Goal: Information Seeking & Learning: Learn about a topic

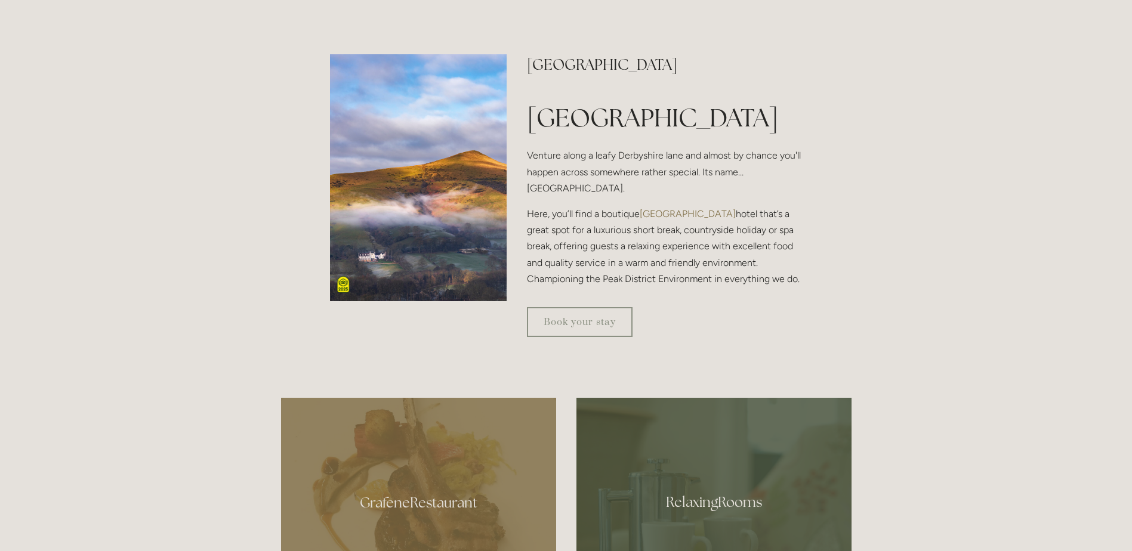
scroll to position [119, 0]
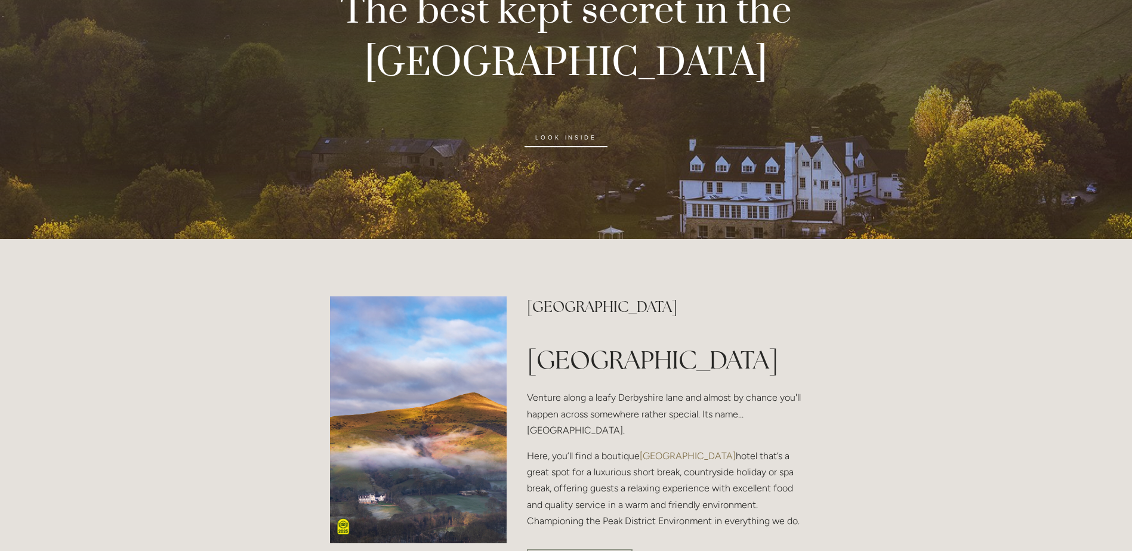
drag, startPoint x: 827, startPoint y: 404, endPoint x: 758, endPoint y: 422, distance: 70.9
drag, startPoint x: 758, startPoint y: 422, endPoint x: 711, endPoint y: 432, distance: 48.2
click at [711, 432] on p "Venture along a leafy Derbyshire lane and almost by chance you'll happen across…" at bounding box center [664, 414] width 275 height 49
drag, startPoint x: 711, startPoint y: 432, endPoint x: 676, endPoint y: 442, distance: 35.9
click at [676, 439] on p "Venture along a leafy Derbyshire lane and almost by chance you'll happen across…" at bounding box center [664, 414] width 275 height 49
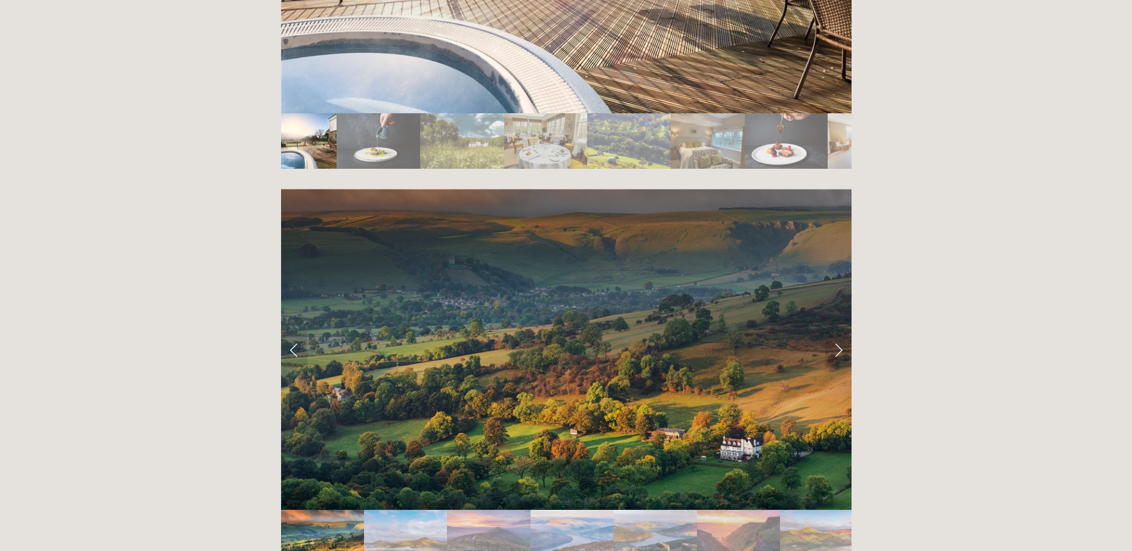
scroll to position [2148, 0]
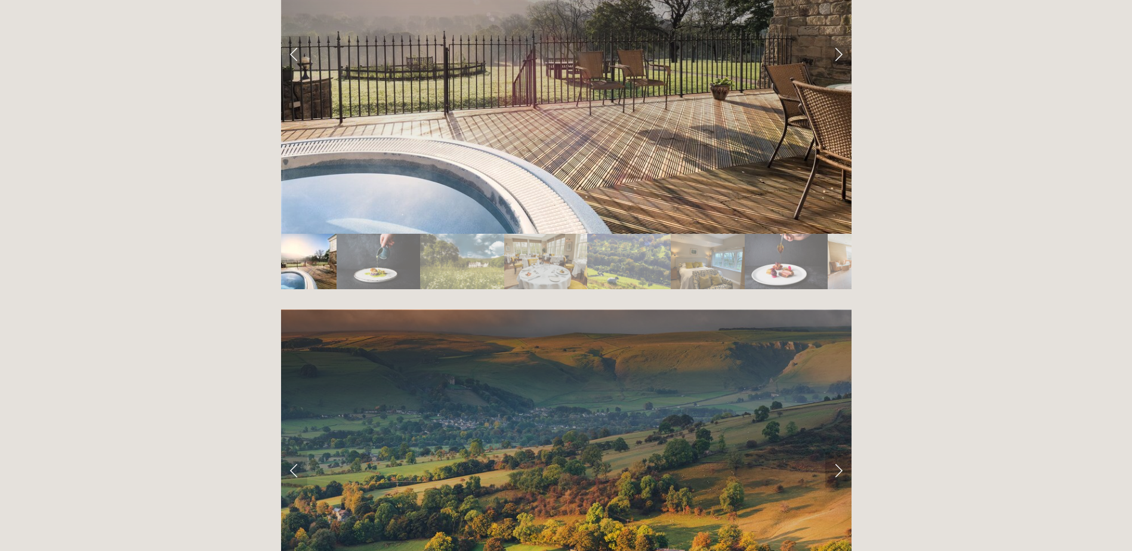
click at [839, 452] on link "Next Slide" at bounding box center [838, 470] width 26 height 36
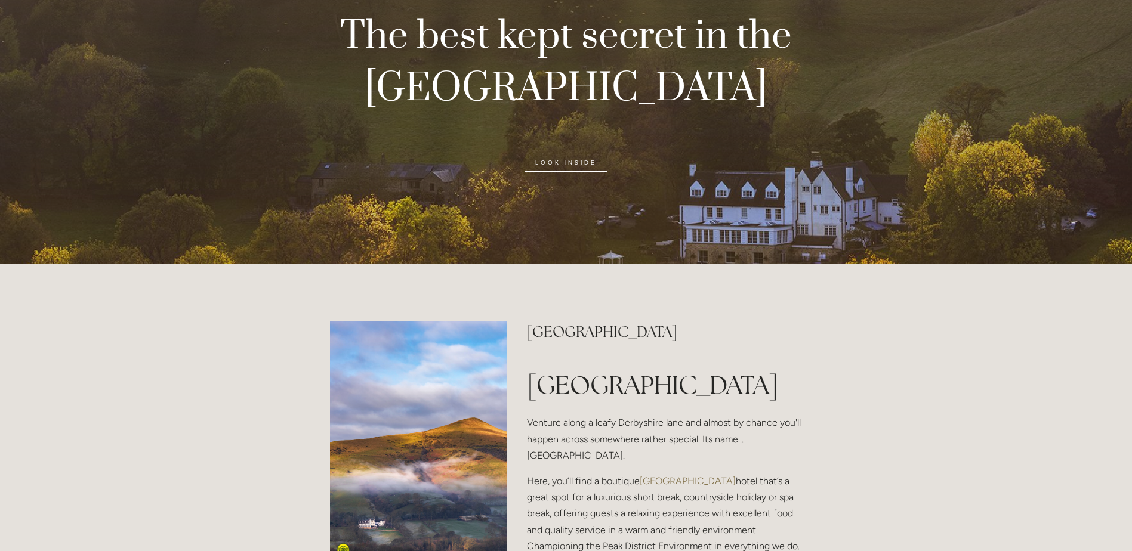
scroll to position [0, 0]
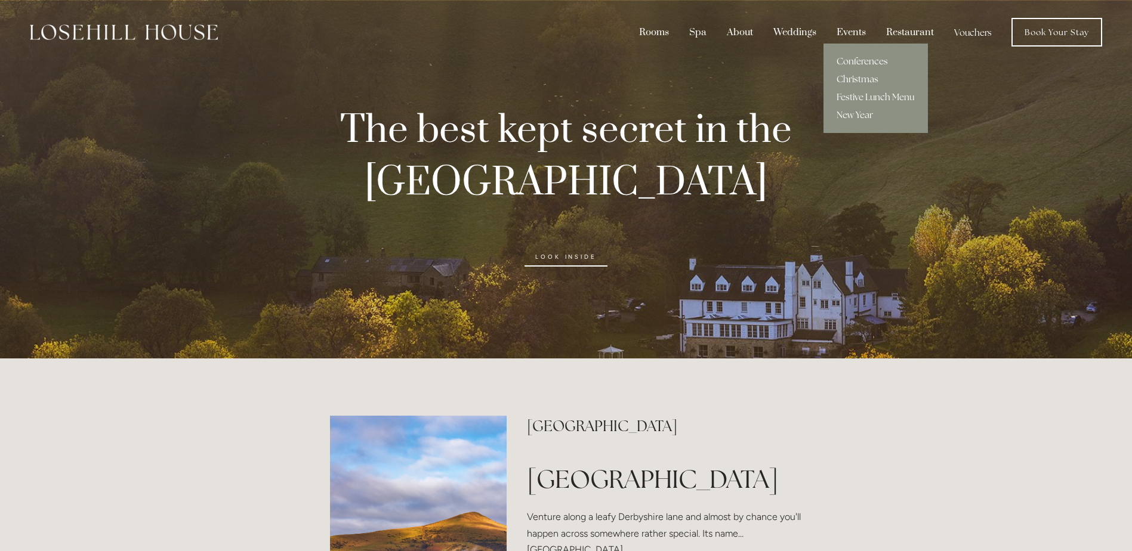
click at [860, 75] on link "Christmas" at bounding box center [875, 79] width 104 height 18
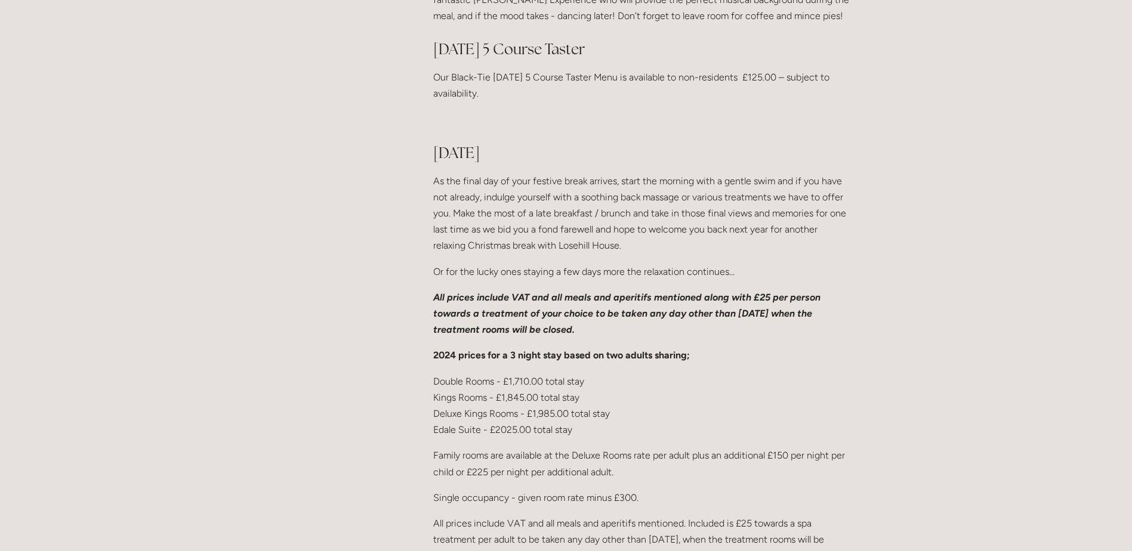
scroll to position [1611, 0]
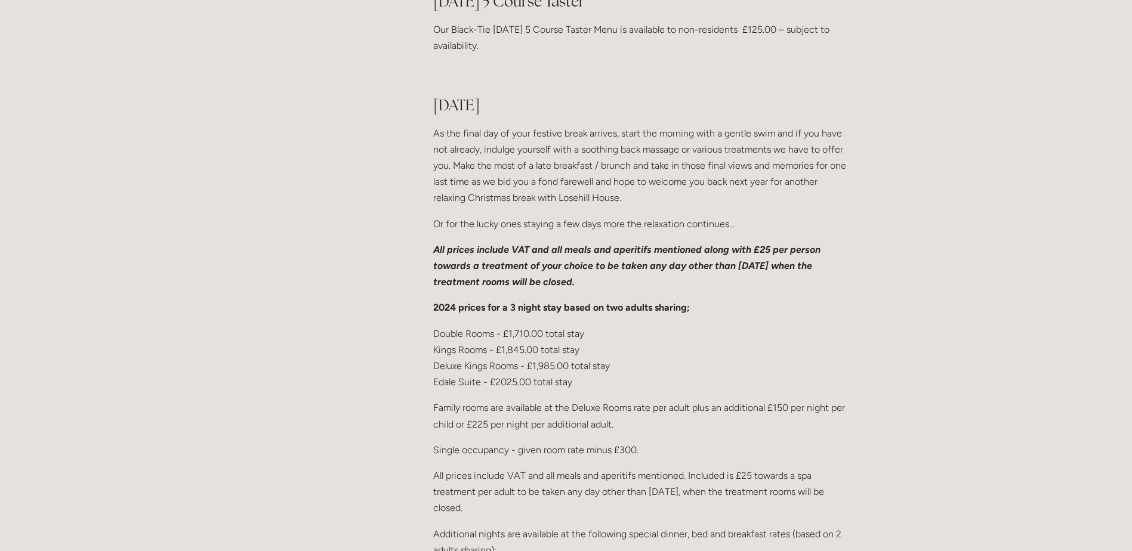
drag, startPoint x: 700, startPoint y: 419, endPoint x: 638, endPoint y: 429, distance: 62.8
drag, startPoint x: 638, startPoint y: 429, endPoint x: 573, endPoint y: 443, distance: 66.6
click at [573, 432] on p "Family rooms are available at the Deluxe Rooms rate per adult plus an additiona…" at bounding box center [642, 416] width 418 height 32
drag, startPoint x: 730, startPoint y: 421, endPoint x: 666, endPoint y: 430, distance: 64.6
drag, startPoint x: 666, startPoint y: 430, endPoint x: 617, endPoint y: 464, distance: 60.1
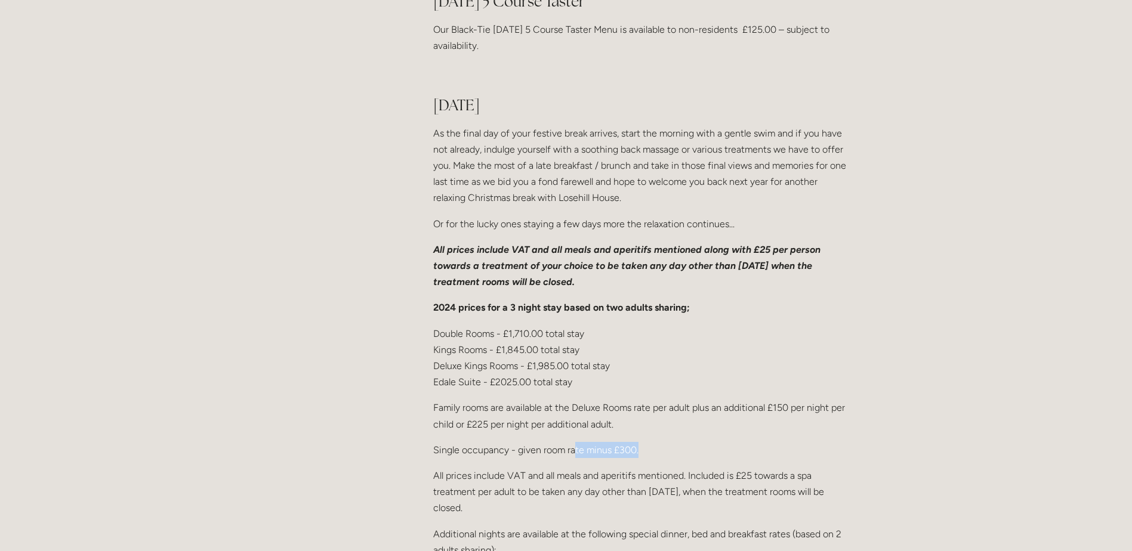
drag, startPoint x: 617, startPoint y: 464, endPoint x: 689, endPoint y: 452, distance: 72.6
drag, startPoint x: 687, startPoint y: 453, endPoint x: 638, endPoint y: 467, distance: 50.2
click at [638, 458] on p "Single occupancy - given room rate minus £300." at bounding box center [642, 450] width 418 height 16
drag, startPoint x: 638, startPoint y: 467, endPoint x: 595, endPoint y: 473, distance: 43.4
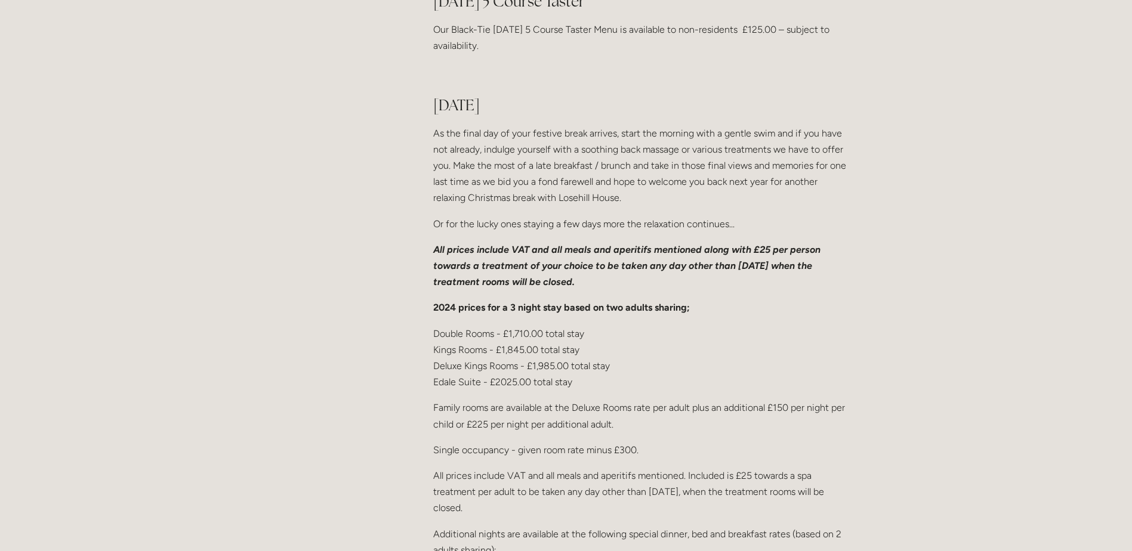
click at [593, 458] on p "Single occupancy - given room rate minus £300." at bounding box center [642, 450] width 418 height 16
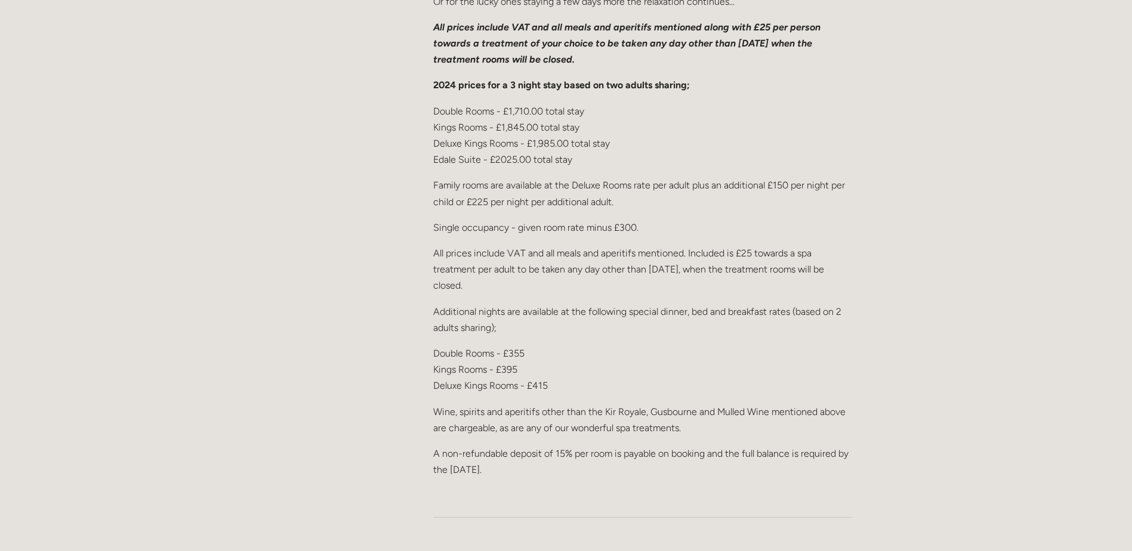
scroll to position [1850, 0]
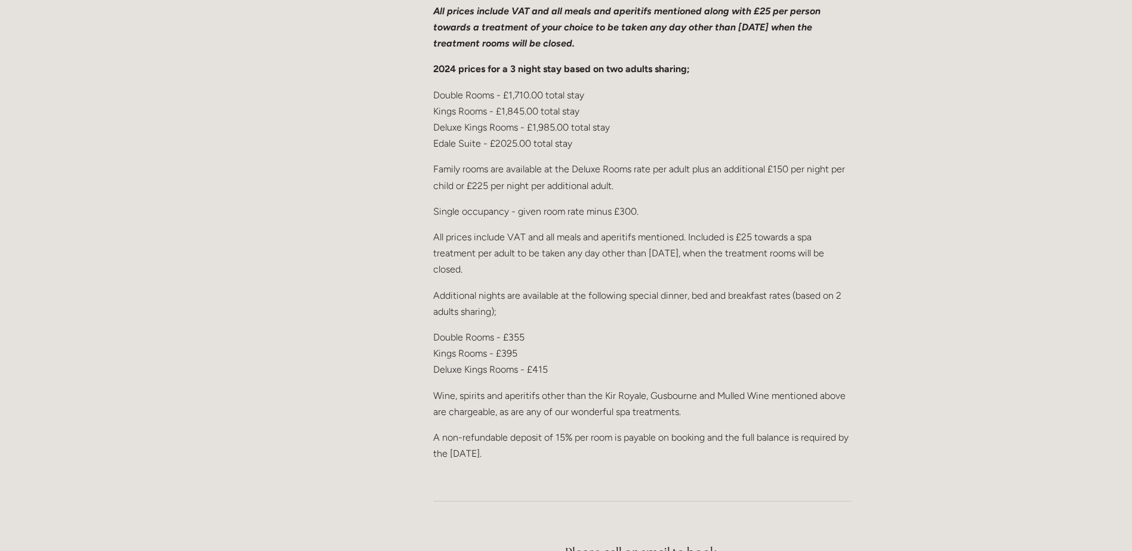
drag, startPoint x: 610, startPoint y: 478, endPoint x: 582, endPoint y: 480, distance: 28.7
drag, startPoint x: 582, startPoint y: 480, endPoint x: 563, endPoint y: 475, distance: 19.8
drag, startPoint x: 563, startPoint y: 475, endPoint x: 540, endPoint y: 472, distance: 22.9
click at [540, 462] on p "A non-refundable deposit of 15% per room is payable on booking and the full bal…" at bounding box center [642, 446] width 418 height 32
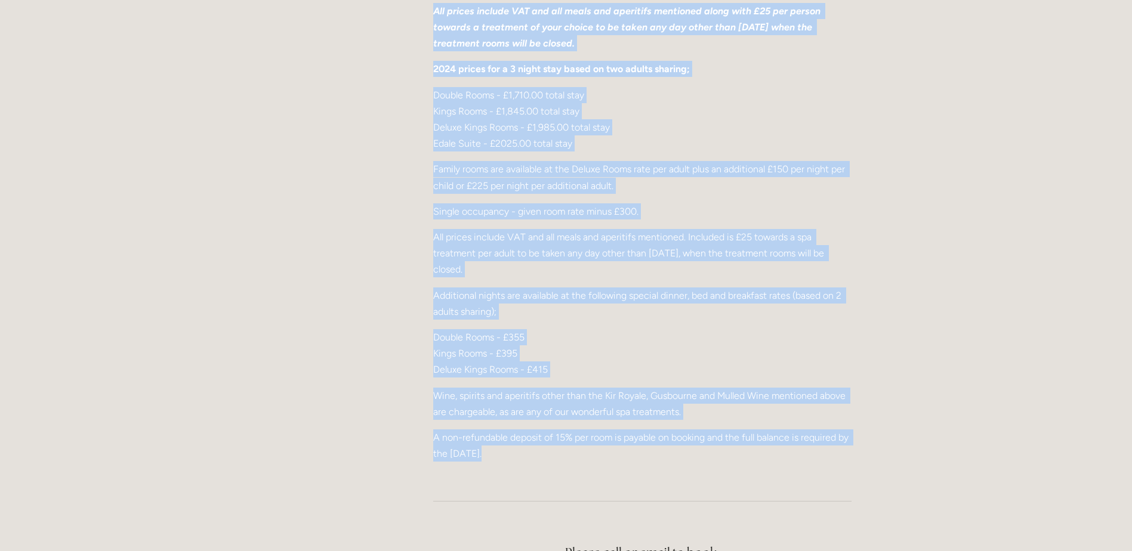
drag, startPoint x: 540, startPoint y: 472, endPoint x: 421, endPoint y: 348, distance: 171.7
drag, startPoint x: 421, startPoint y: 348, endPoint x: 450, endPoint y: 396, distance: 56.3
drag, startPoint x: 431, startPoint y: 348, endPoint x: 540, endPoint y: 465, distance: 160.0
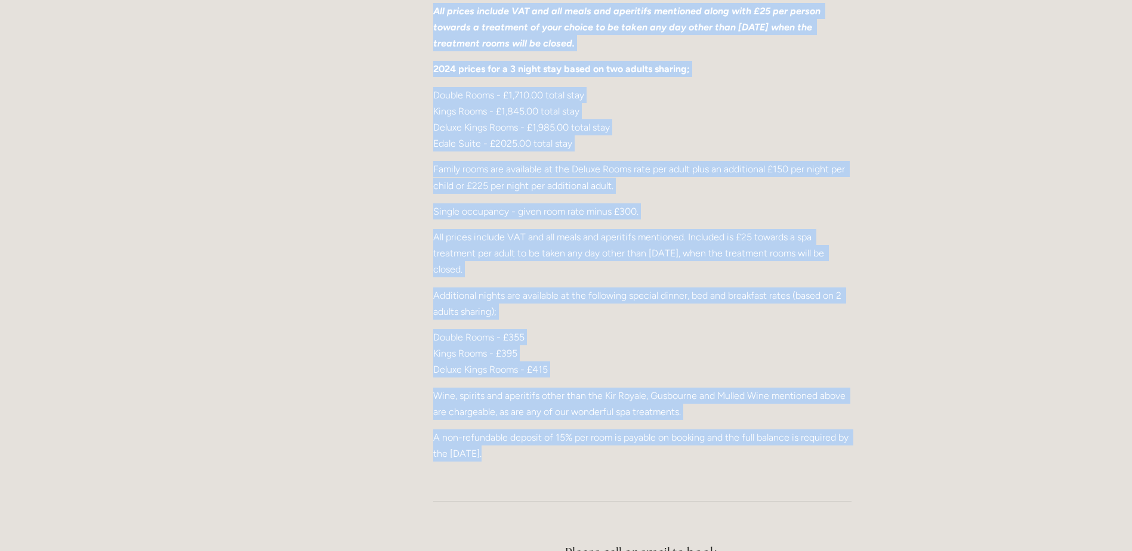
click at [542, 462] on p "A non-refundable deposit of 15% per room is payable on booking and the full bal…" at bounding box center [642, 446] width 418 height 32
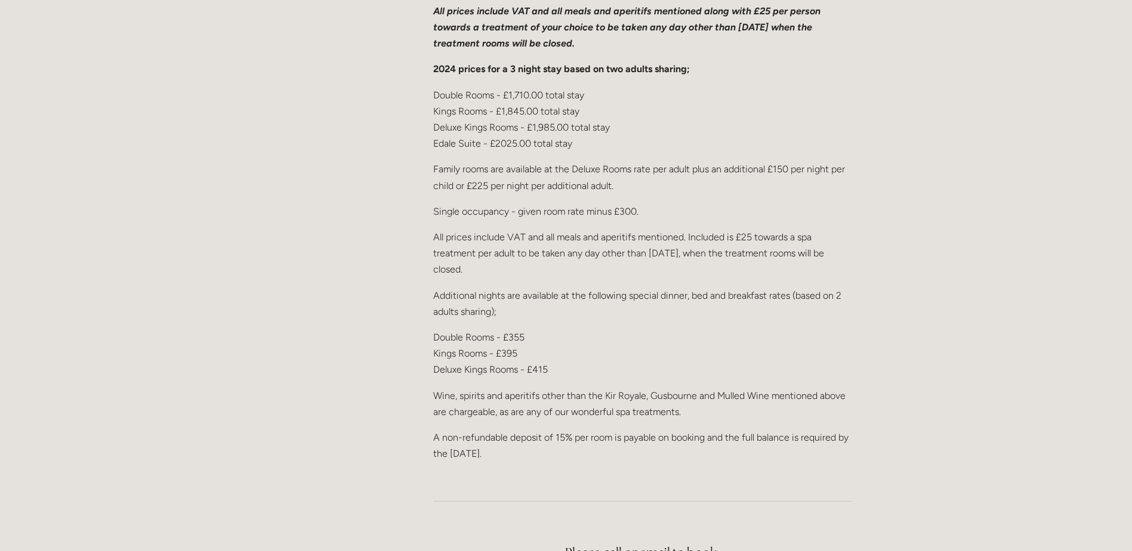
drag, startPoint x: 542, startPoint y: 469, endPoint x: 489, endPoint y: 476, distance: 53.6
click at [489, 462] on p "A non-refundable deposit of 15% per room is payable on booking and the full bal…" at bounding box center [642, 446] width 418 height 32
drag, startPoint x: 516, startPoint y: 442, endPoint x: 487, endPoint y: 443, distance: 28.1
drag, startPoint x: 487, startPoint y: 443, endPoint x: 470, endPoint y: 445, distance: 17.5
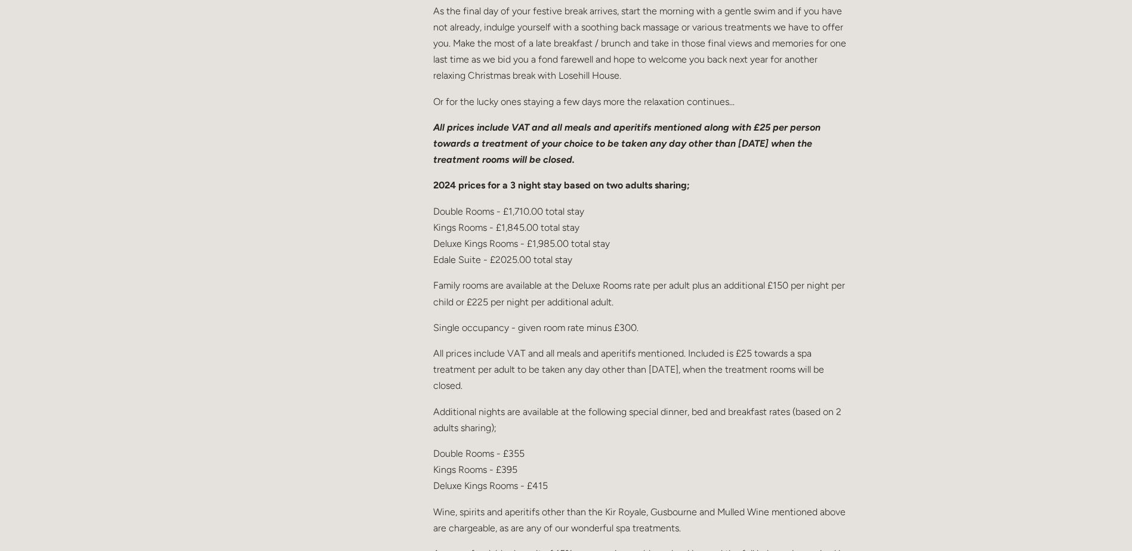
scroll to position [1730, 0]
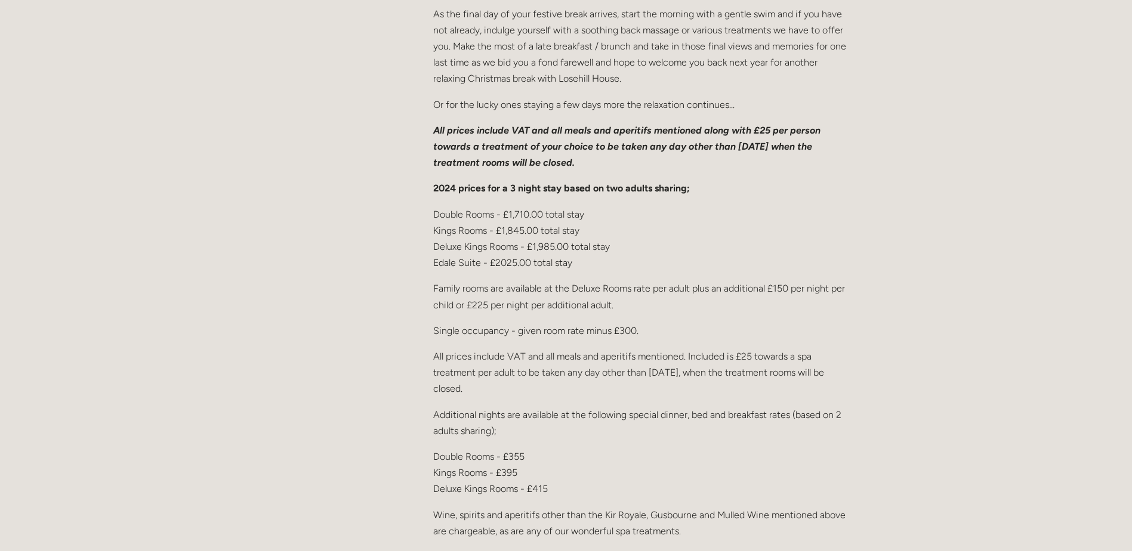
click at [495, 428] on p "Additional nights are available at the following special dinner, bed and breakf…" at bounding box center [642, 423] width 418 height 32
drag, startPoint x: 495, startPoint y: 428, endPoint x: 477, endPoint y: 433, distance: 18.4
click at [477, 433] on p "Additional nights are available at the following special dinner, bed and breakf…" at bounding box center [642, 423] width 418 height 32
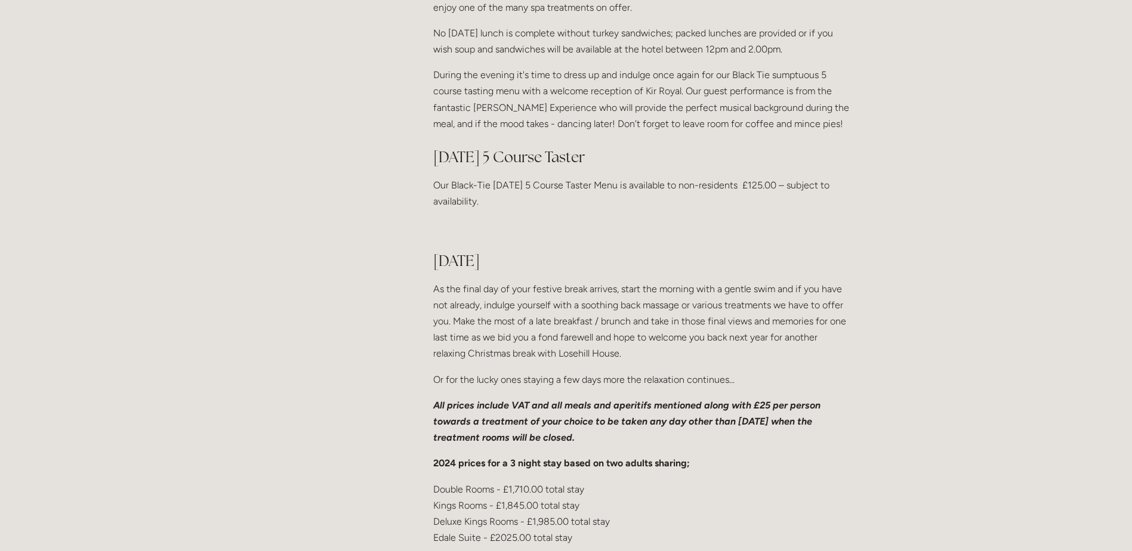
scroll to position [1432, 0]
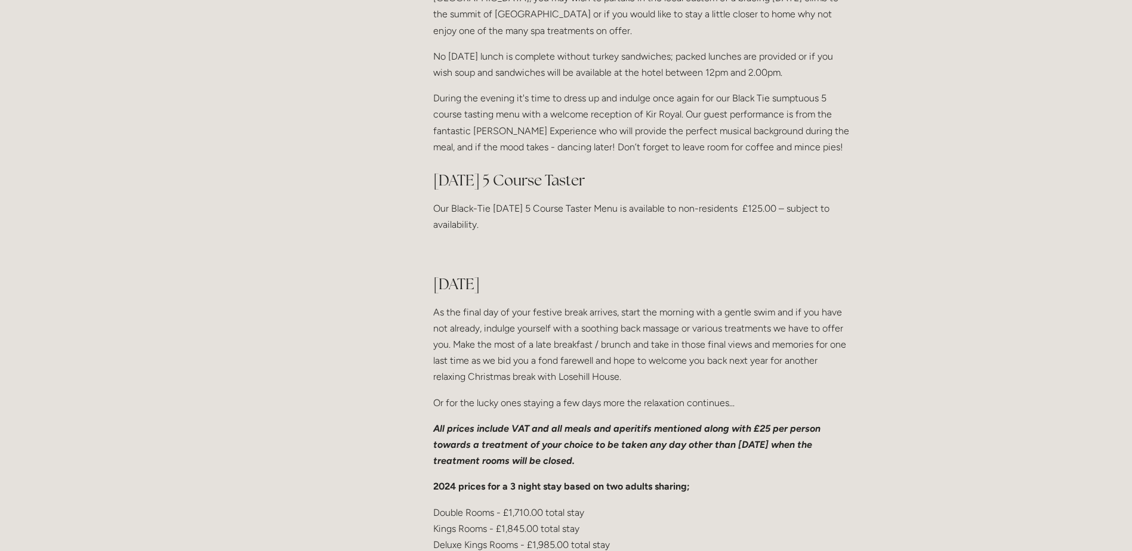
drag, startPoint x: 599, startPoint y: 456, endPoint x: 559, endPoint y: 456, distance: 40.0
drag, startPoint x: 559, startPoint y: 456, endPoint x: 535, endPoint y: 456, distance: 24.5
click at [535, 456] on em "All prices include VAT and all meals and aperitifs mentioned along with £25 per…" at bounding box center [628, 445] width 390 height 44
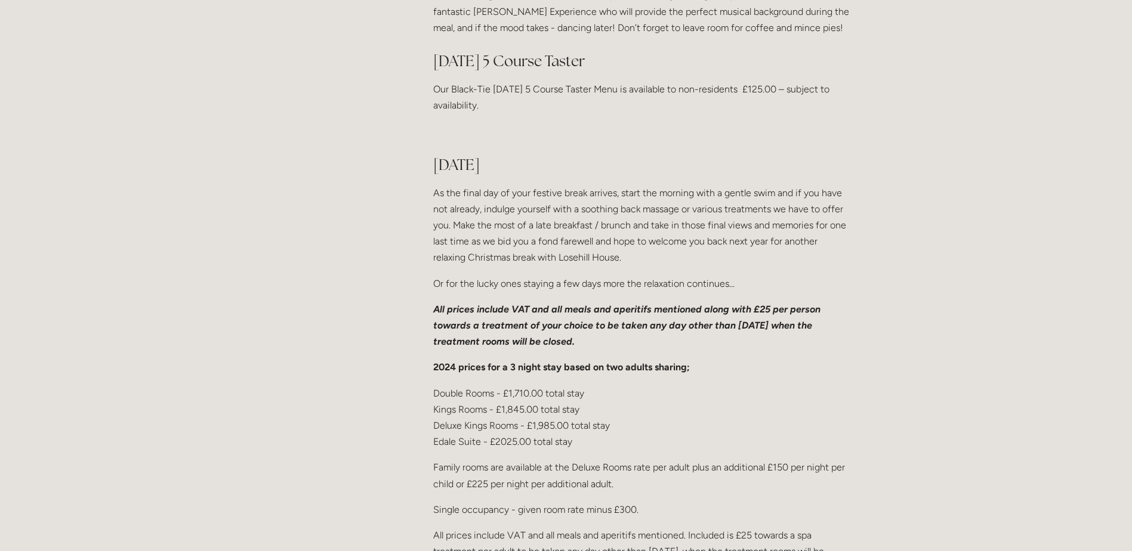
drag, startPoint x: 535, startPoint y: 456, endPoint x: 504, endPoint y: 459, distance: 31.2
click at [508, 450] on p "Double Rooms - £1,710.00 total stay Kings Rooms - £1,845.00 total stay Deluxe K…" at bounding box center [642, 417] width 418 height 65
drag, startPoint x: 494, startPoint y: 459, endPoint x: 571, endPoint y: 455, distance: 77.1
click at [571, 450] on p "Double Rooms - £1,710.00 total stay Kings Rooms - £1,845.00 total stay Deluxe K…" at bounding box center [642, 417] width 418 height 65
click at [574, 450] on p "Double Rooms - £1,710.00 total stay Kings Rooms - £1,845.00 total stay Deluxe K…" at bounding box center [642, 417] width 418 height 65
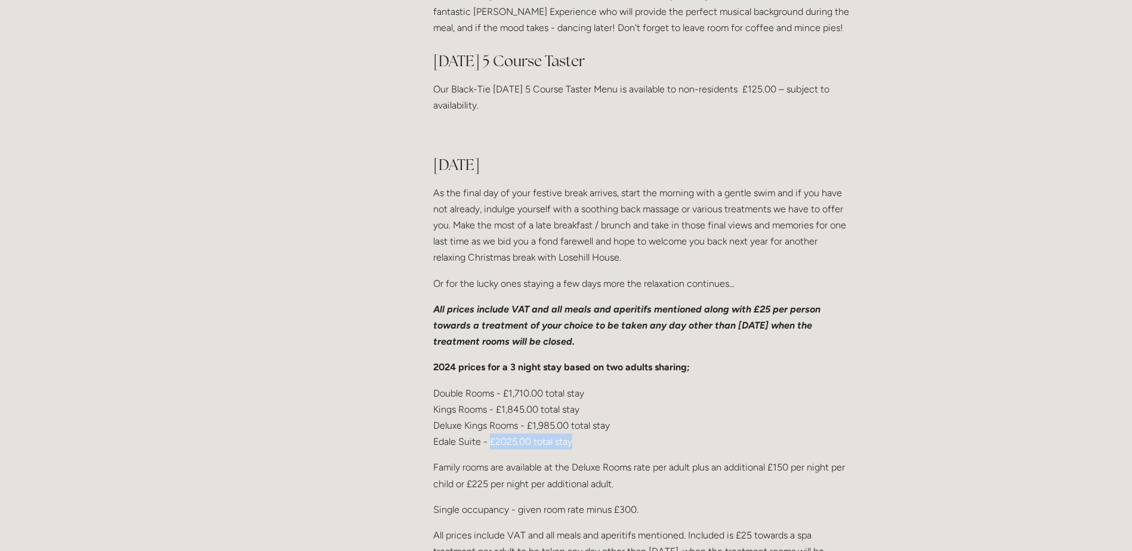
drag, startPoint x: 579, startPoint y: 456, endPoint x: 490, endPoint y: 459, distance: 88.4
click at [490, 450] on p "Double Rooms - £1,710.00 total stay Kings Rooms - £1,845.00 total stay Deluxe K…" at bounding box center [642, 417] width 418 height 65
drag, startPoint x: 490, startPoint y: 459, endPoint x: 498, endPoint y: 459, distance: 7.2
click at [499, 450] on p "Double Rooms - £1,710.00 total stay Kings Rooms - £1,845.00 total stay Deluxe K…" at bounding box center [642, 417] width 418 height 65
drag, startPoint x: 492, startPoint y: 459, endPoint x: 594, endPoint y: 456, distance: 102.1
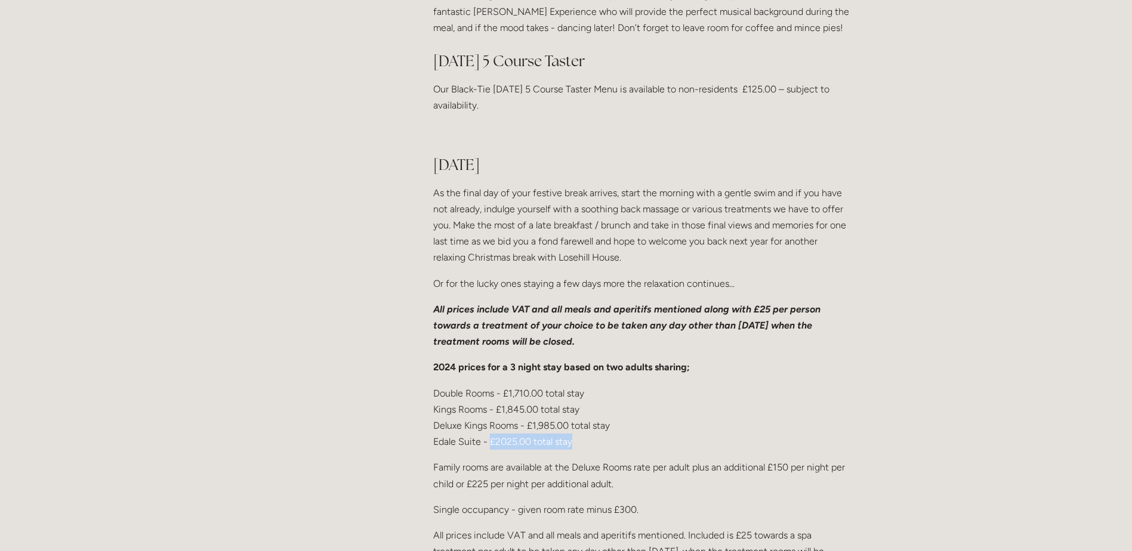
click at [594, 450] on p "Double Rooms - £1,710.00 total stay Kings Rooms - £1,845.00 total stay Deluxe K…" at bounding box center [642, 417] width 418 height 65
click at [592, 450] on p "Double Rooms - £1,710.00 total stay Kings Rooms - £1,845.00 total stay Deluxe K…" at bounding box center [642, 417] width 418 height 65
drag, startPoint x: 592, startPoint y: 456, endPoint x: 577, endPoint y: 457, distance: 15.0
click at [575, 450] on p "Double Rooms - £1,710.00 total stay Kings Rooms - £1,845.00 total stay Deluxe K…" at bounding box center [642, 417] width 418 height 65
drag, startPoint x: 583, startPoint y: 457, endPoint x: 487, endPoint y: 461, distance: 96.1
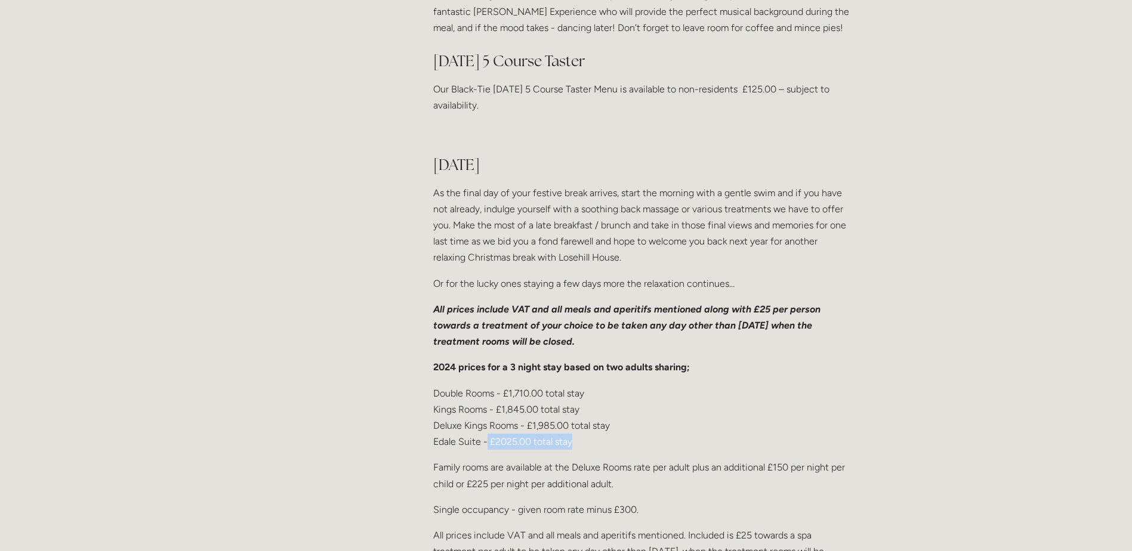
click at [487, 450] on p "Double Rooms - £1,710.00 total stay Kings Rooms - £1,845.00 total stay Deluxe K…" at bounding box center [642, 417] width 418 height 65
click at [488, 450] on p "Double Rooms - £1,710.00 total stay Kings Rooms - £1,845.00 total stay Deluxe K…" at bounding box center [642, 417] width 418 height 65
drag, startPoint x: 487, startPoint y: 456, endPoint x: 582, endPoint y: 458, distance: 95.5
click at [582, 450] on p "Double Rooms - £1,710.00 total stay Kings Rooms - £1,845.00 total stay Deluxe K…" at bounding box center [642, 417] width 418 height 65
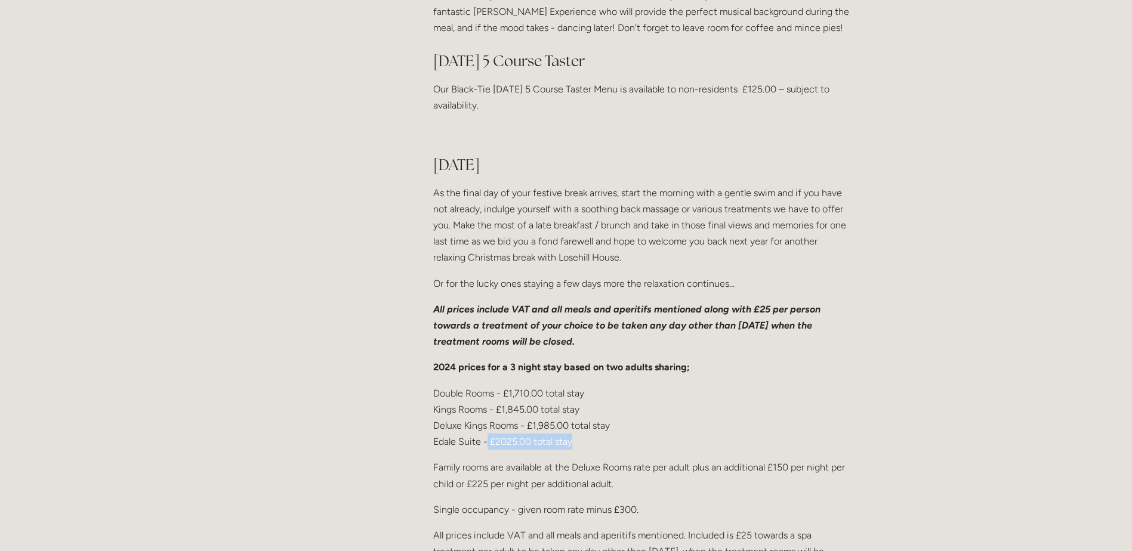
click at [582, 450] on p "Double Rooms - £1,710.00 total stay Kings Rooms - £1,845.00 total stay Deluxe K…" at bounding box center [642, 417] width 418 height 65
drag, startPoint x: 582, startPoint y: 458, endPoint x: 573, endPoint y: 458, distance: 9.0
click at [566, 450] on p "Double Rooms - £1,710.00 total stay Kings Rooms - £1,845.00 total stay Deluxe K…" at bounding box center [642, 417] width 418 height 65
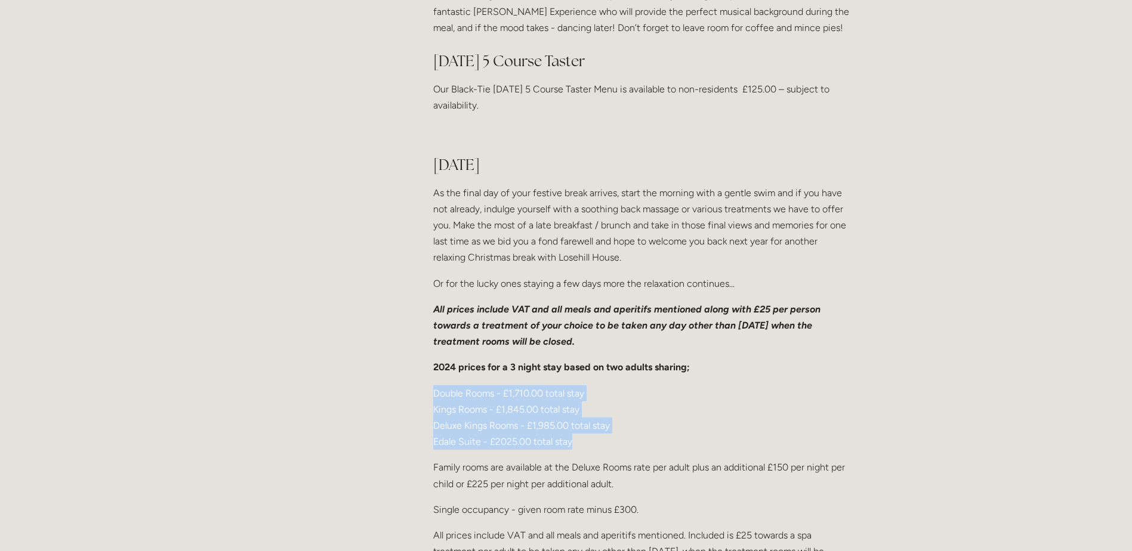
drag, startPoint x: 582, startPoint y: 459, endPoint x: 428, endPoint y: 410, distance: 161.1
drag, startPoint x: 428, startPoint y: 410, endPoint x: 490, endPoint y: 447, distance: 72.2
click at [490, 447] on p "Double Rooms - £1,710.00 total stay Kings Rooms - £1,845.00 total stay Deluxe K…" at bounding box center [642, 417] width 418 height 65
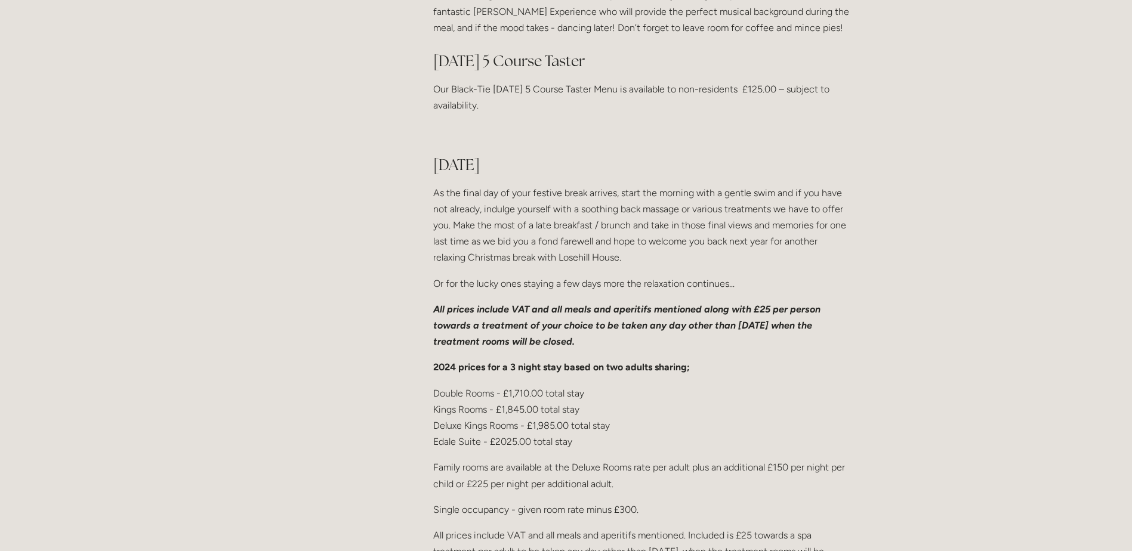
drag
click at [476, 448] on p "Double Rooms - £1,710.00 total stay Kings Rooms - £1,845.00 total stay Deluxe K…" at bounding box center [642, 417] width 418 height 65
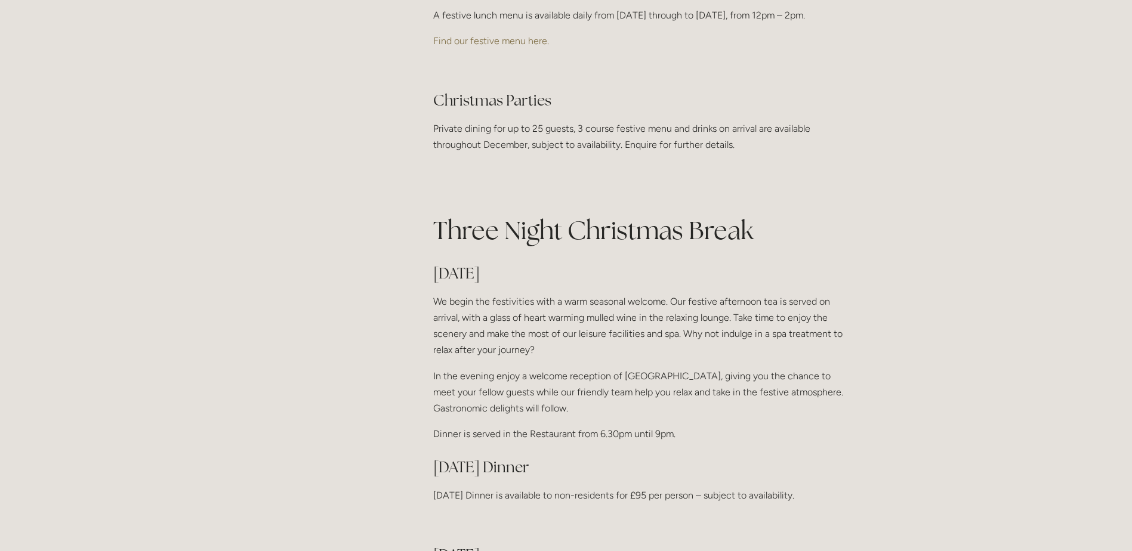
scroll to position [60, 0]
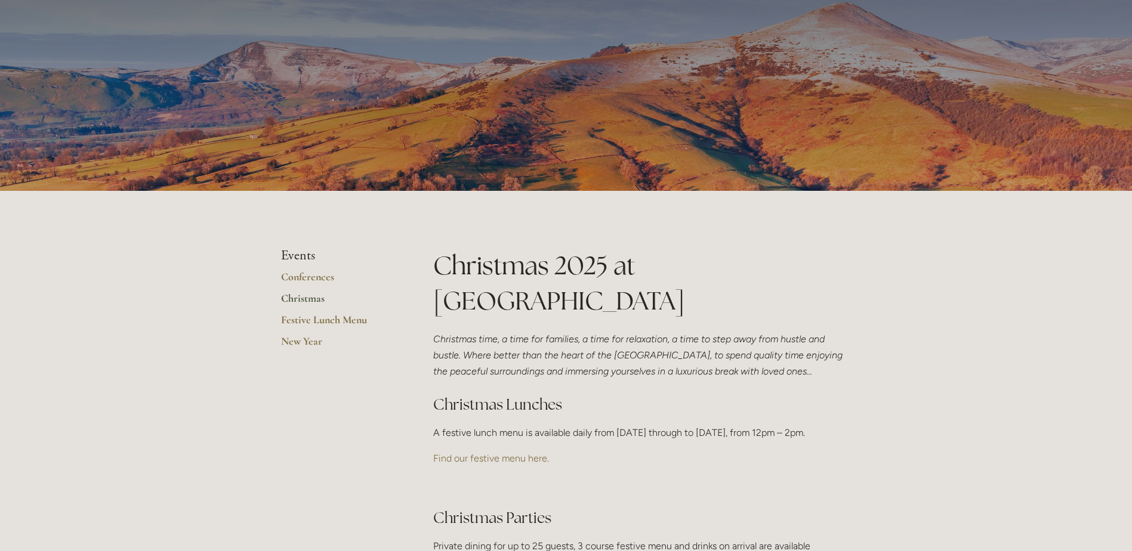
click at [549, 467] on p "Find our festive menu here." at bounding box center [642, 458] width 418 height 16
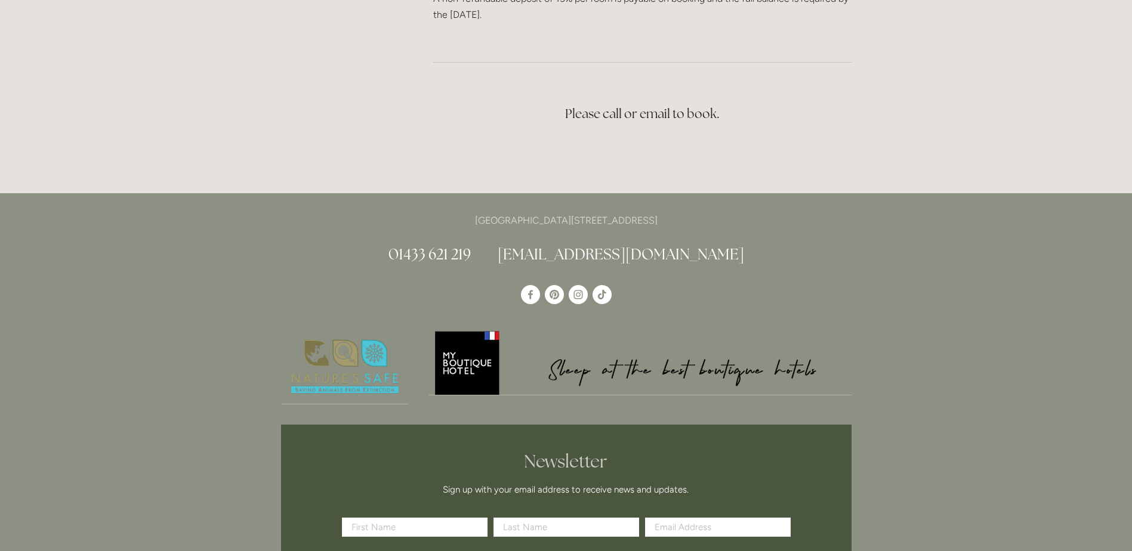
scroll to position [2267, 0]
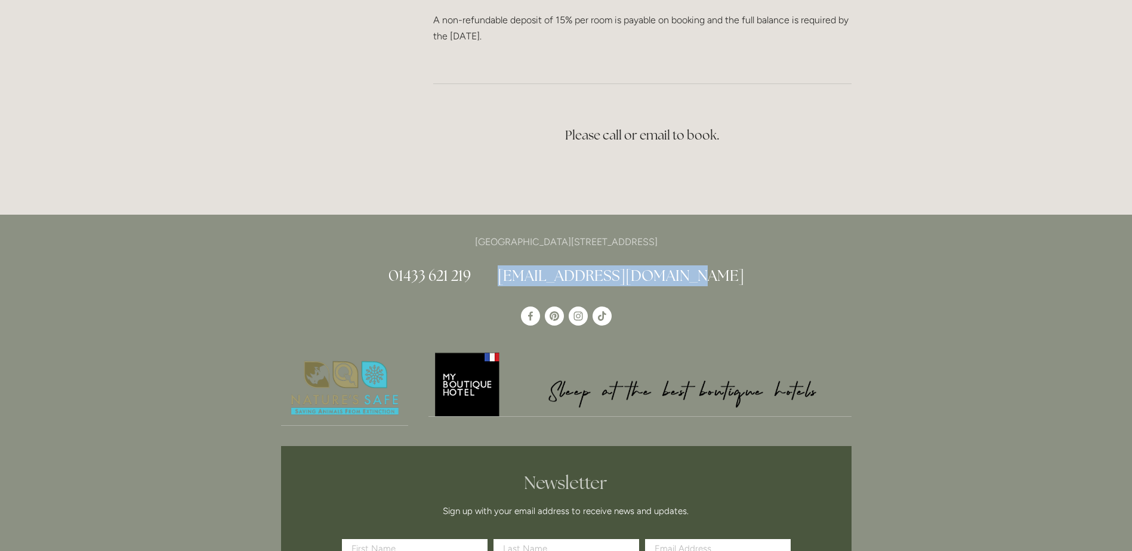
drag, startPoint x: 712, startPoint y: 291, endPoint x: 536, endPoint y: 292, distance: 176.0
click at [536, 286] on h2 "01433 621 219 info@losehillhouse.co.uk" at bounding box center [566, 276] width 570 height 21
drag, startPoint x: 536, startPoint y: 292, endPoint x: 546, endPoint y: 291, distance: 9.6
copy h2 "[EMAIL_ADDRESS][DOMAIN_NAME]"
